Goal: Task Accomplishment & Management: Use online tool/utility

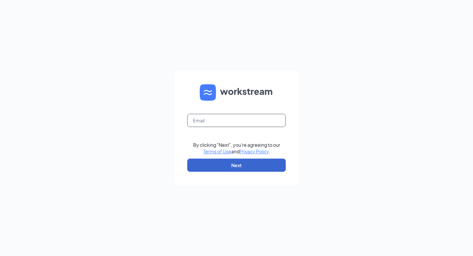
type input "[EMAIL_ADDRESS][DOMAIN_NAME]"
click at [233, 170] on button "Next" at bounding box center [236, 164] width 99 height 13
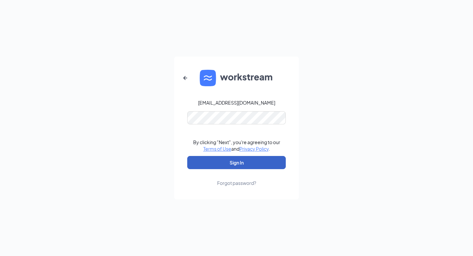
click at [252, 164] on button "Sign In" at bounding box center [236, 162] width 99 height 13
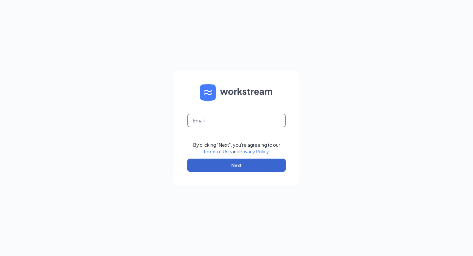
type input "[EMAIL_ADDRESS][DOMAIN_NAME]"
click at [216, 161] on button "Next" at bounding box center [236, 164] width 99 height 13
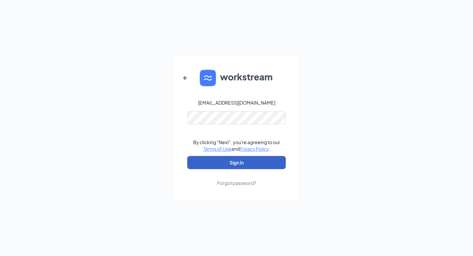
click at [243, 157] on button "Sign In" at bounding box center [236, 162] width 99 height 13
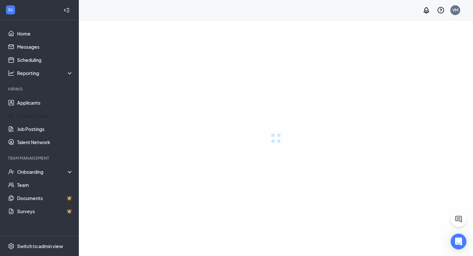
click at [43, 104] on link "Applicants" at bounding box center [45, 102] width 56 height 13
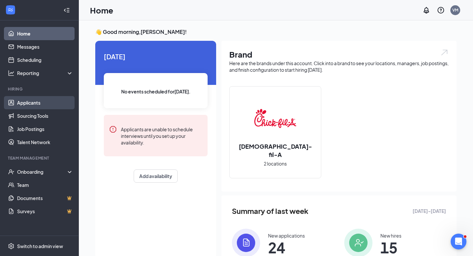
click at [34, 104] on link "Applicants" at bounding box center [45, 102] width 56 height 13
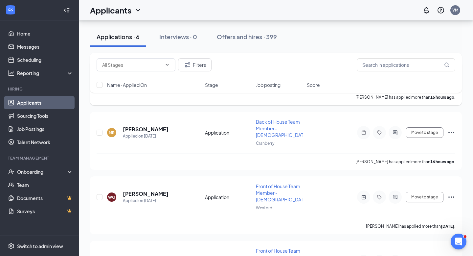
scroll to position [117, 0]
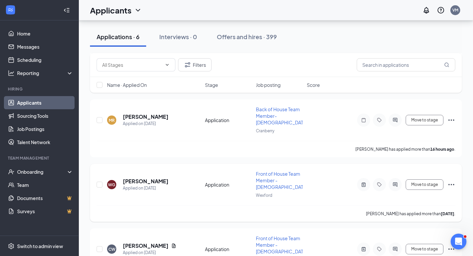
click at [160, 183] on h5 "Walker Glisson" at bounding box center [146, 180] width 46 height 7
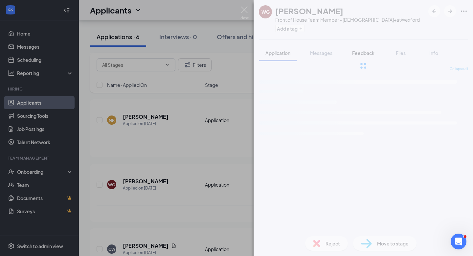
click at [368, 57] on button "Feedback" at bounding box center [363, 53] width 35 height 16
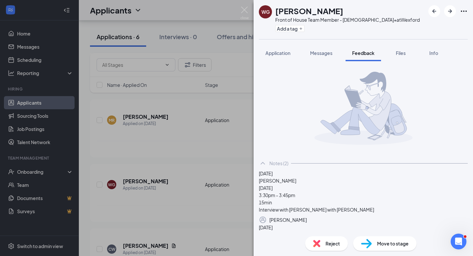
scroll to position [89, 0]
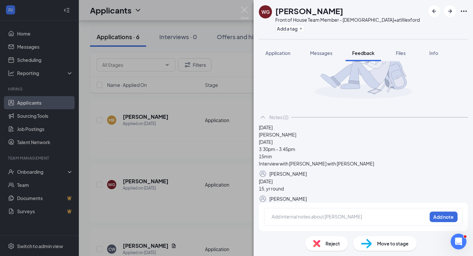
click at [245, 8] on img at bounding box center [245, 13] width 8 height 13
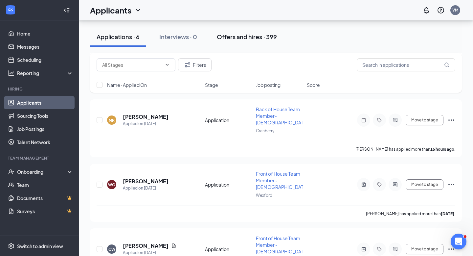
click at [233, 42] on button "Offers and hires · 399" at bounding box center [246, 37] width 73 height 20
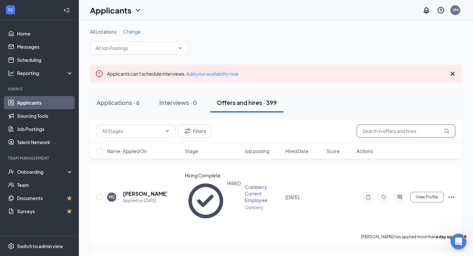
click at [367, 130] on input "text" at bounding box center [406, 130] width 99 height 13
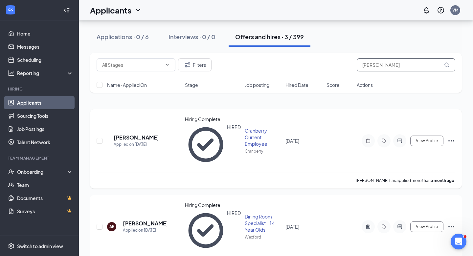
scroll to position [71, 0]
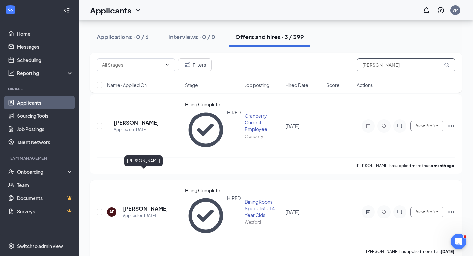
type input "alexis"
click at [139, 205] on h5 "Alexis Eddy" at bounding box center [145, 208] width 44 height 7
